Goal: Answer question/provide support: Answer question/provide support

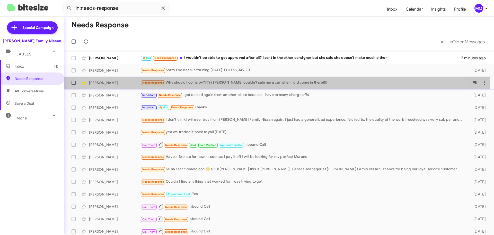
click at [250, 83] on div "Needs Response Why should I come by????? [PERSON_NAME] couldn't sale me a car w…" at bounding box center [305, 83] width 329 height 6
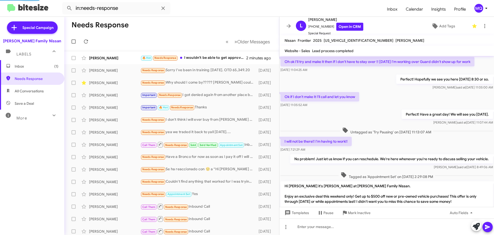
scroll to position [350, 0]
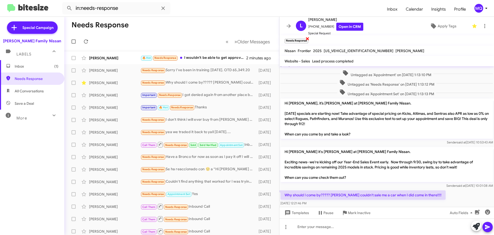
click at [309, 39] on span "×" at bounding box center [308, 38] width 4 height 6
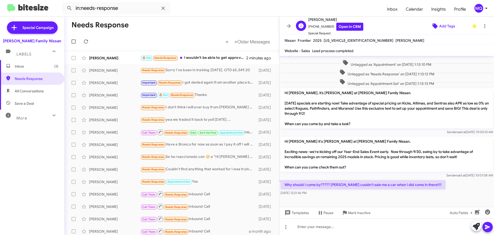
click at [443, 26] on span "Add Tags" at bounding box center [448, 25] width 16 height 9
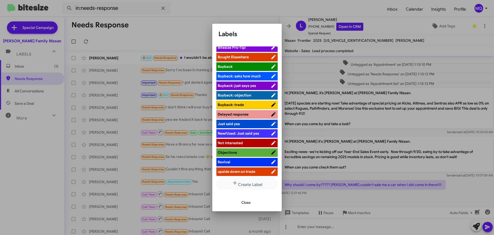
scroll to position [23, 0]
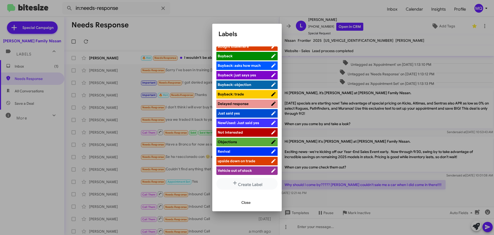
click at [240, 160] on span "upside down on trade" at bounding box center [237, 160] width 38 height 5
click at [250, 203] on span "Close" at bounding box center [246, 202] width 9 height 9
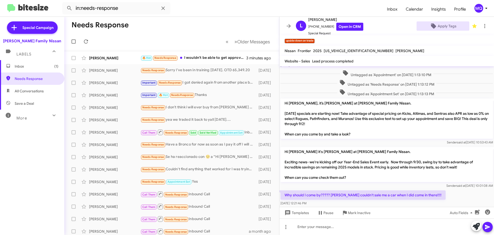
click at [38, 64] on span "Inbox (1)" at bounding box center [37, 66] width 44 height 5
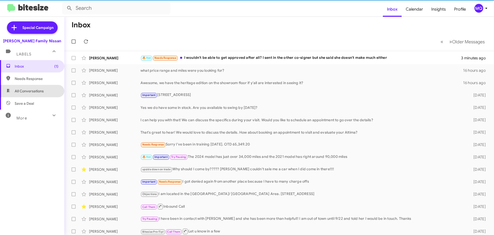
click at [37, 94] on span "All Conversations" at bounding box center [32, 91] width 64 height 12
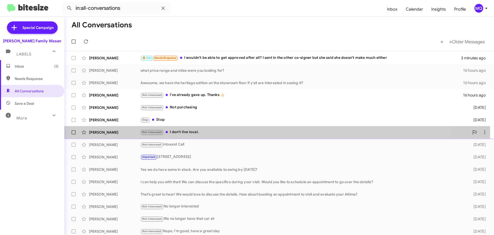
click at [209, 133] on div "Not-Interested I don't live local." at bounding box center [305, 132] width 329 height 6
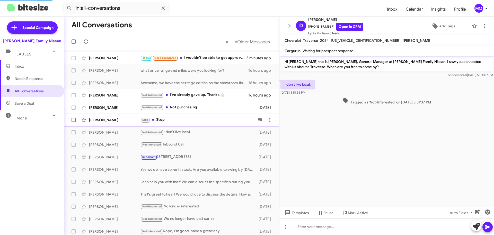
click at [198, 120] on div "Stop Stop" at bounding box center [198, 120] width 114 height 6
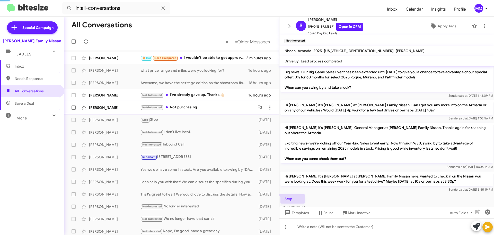
click at [208, 105] on div "Not-Interested Not purchasing" at bounding box center [198, 107] width 114 height 6
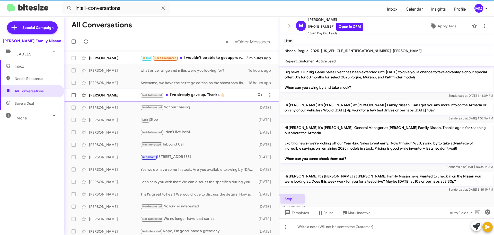
scroll to position [91, 0]
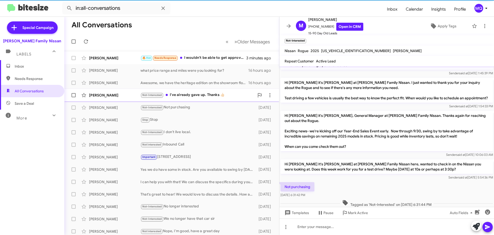
click at [196, 95] on div "Not-Interested I've already gave up. Thanks 👍🏻" at bounding box center [198, 95] width 114 height 6
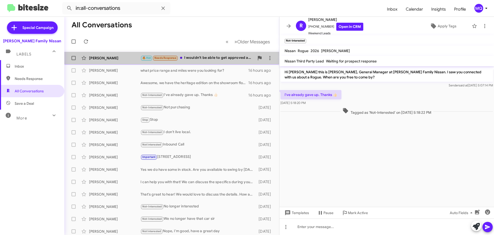
click at [221, 57] on div "🔥 Hot Needs Response I wouldn't be able to get approved after all? I sent in th…" at bounding box center [198, 58] width 114 height 6
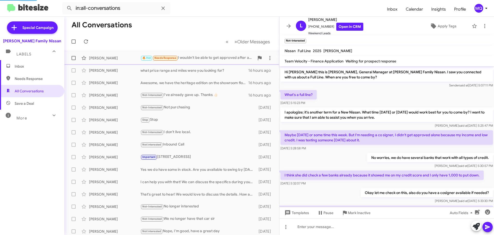
scroll to position [87, 0]
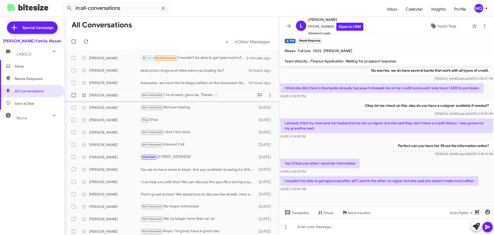
click at [183, 94] on div "Not-Interested I've already gave up. Thanks 👍🏻" at bounding box center [198, 95] width 114 height 6
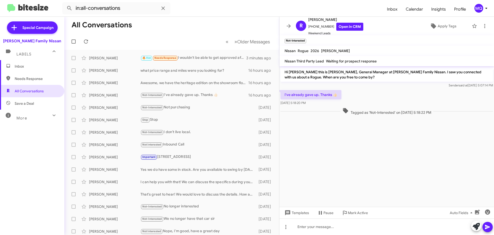
click at [24, 104] on span "Save a Deal" at bounding box center [24, 103] width 19 height 5
type input "in:not-interested"
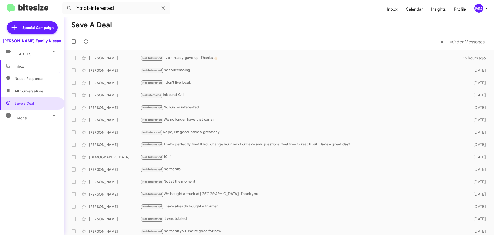
click at [39, 118] on div "More" at bounding box center [27, 116] width 46 height 10
